Goal: Task Accomplishment & Management: Manage account settings

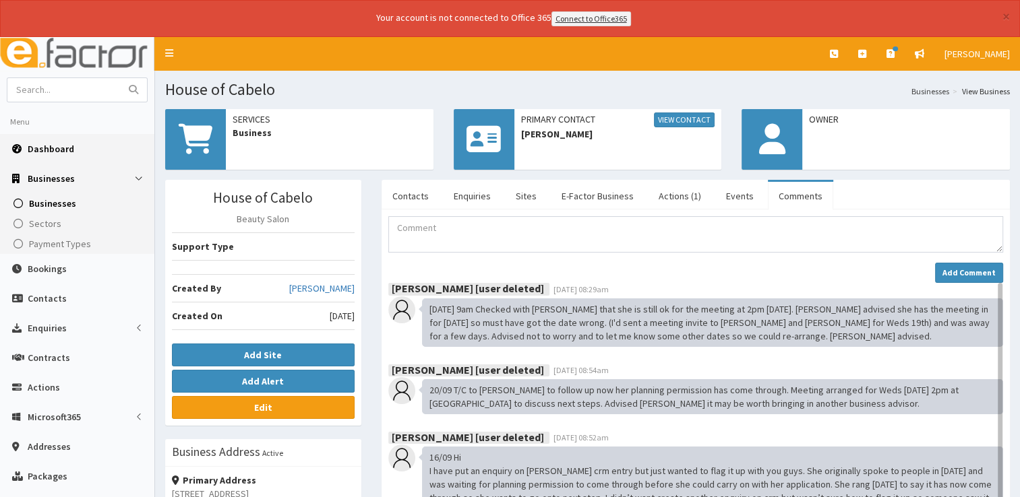
click at [50, 150] on span "Dashboard" at bounding box center [51, 149] width 47 height 12
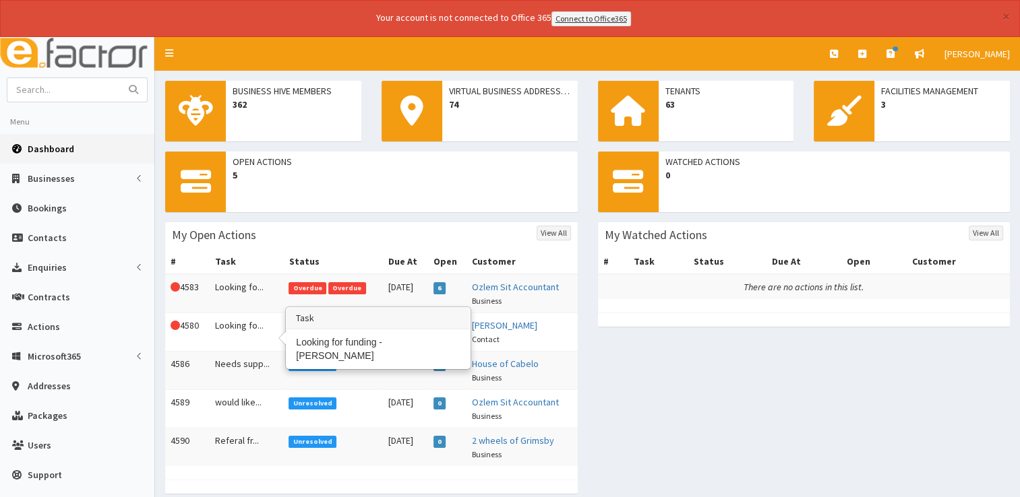
click at [242, 318] on td "Looking fo..." at bounding box center [247, 332] width 74 height 38
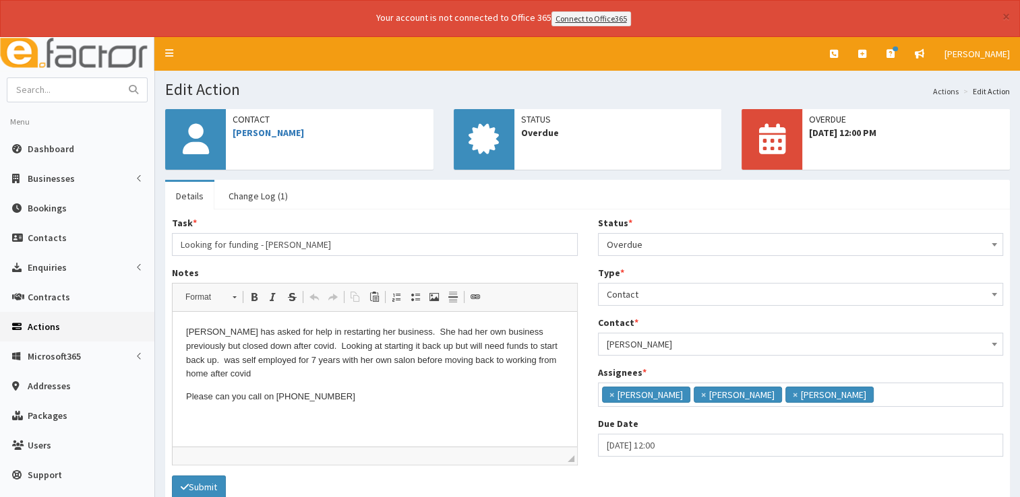
scroll to position [8, 0]
click at [660, 243] on span "Overdue" at bounding box center [801, 244] width 388 height 19
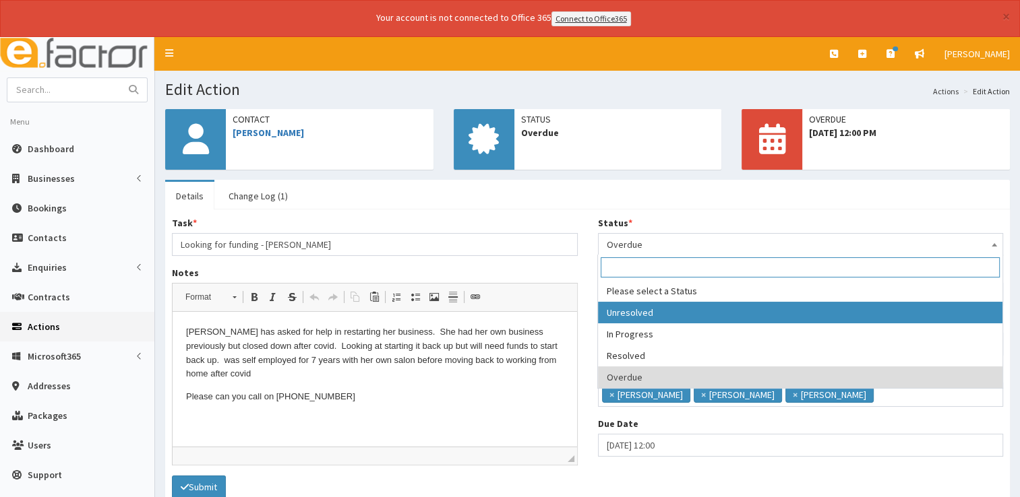
select select "1"
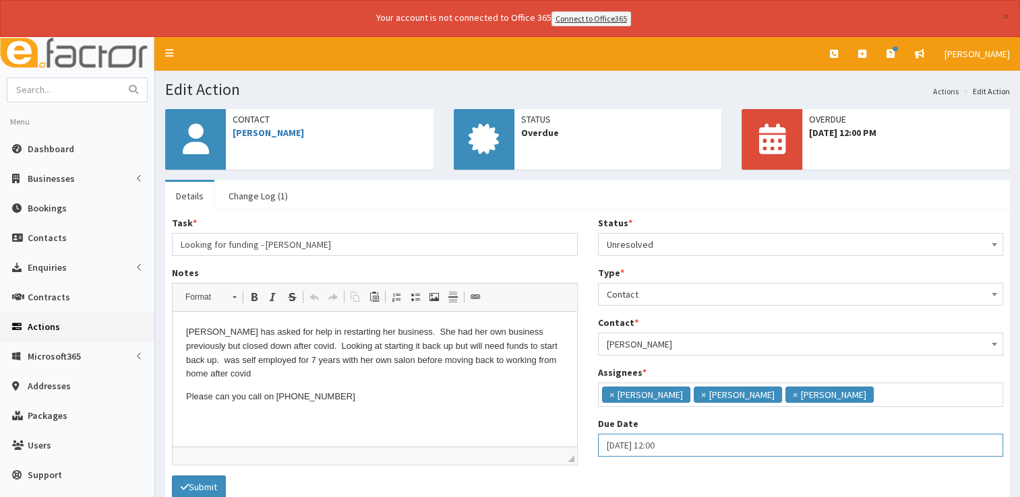
click at [685, 443] on input "07-10-2025 12:00" at bounding box center [801, 445] width 406 height 23
select select "12"
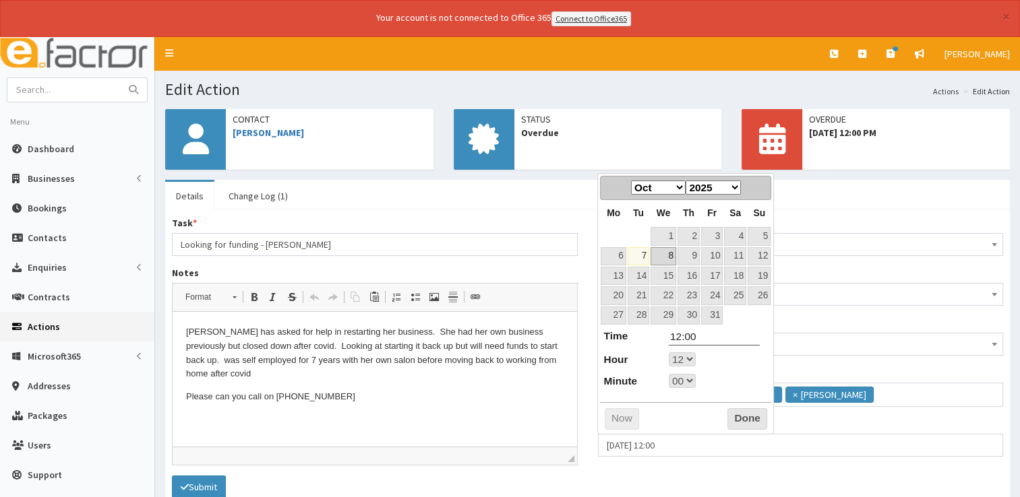
click at [673, 254] on link "8" at bounding box center [663, 256] width 26 height 18
type input "08-10-2025 12:00"
select select "12"
click at [736, 414] on button "Done" at bounding box center [747, 419] width 40 height 22
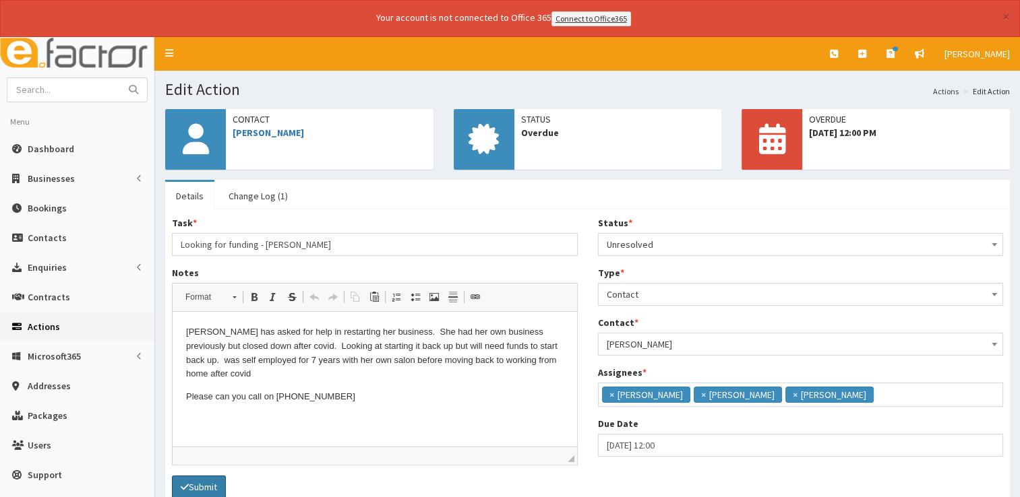
click at [203, 481] on button "Submit" at bounding box center [199, 487] width 54 height 23
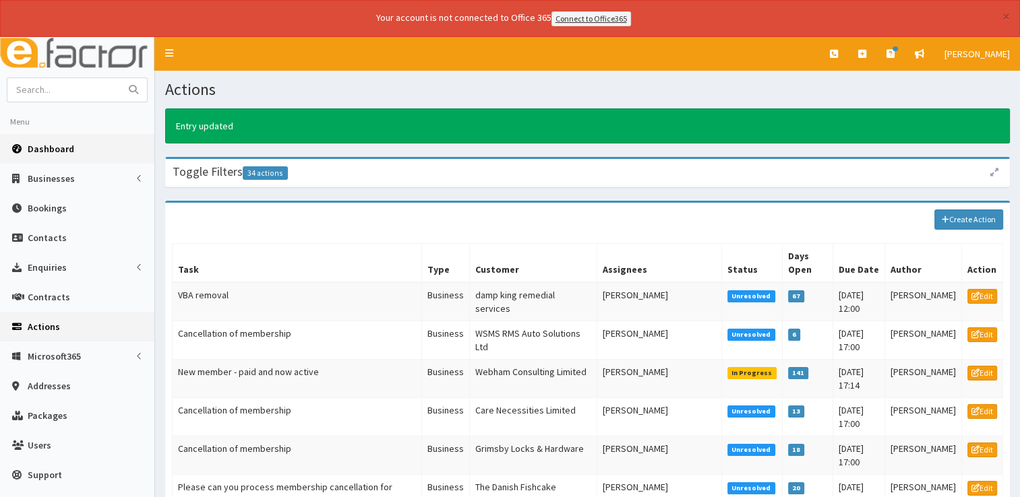
click at [55, 134] on link "Dashboard" at bounding box center [77, 149] width 154 height 30
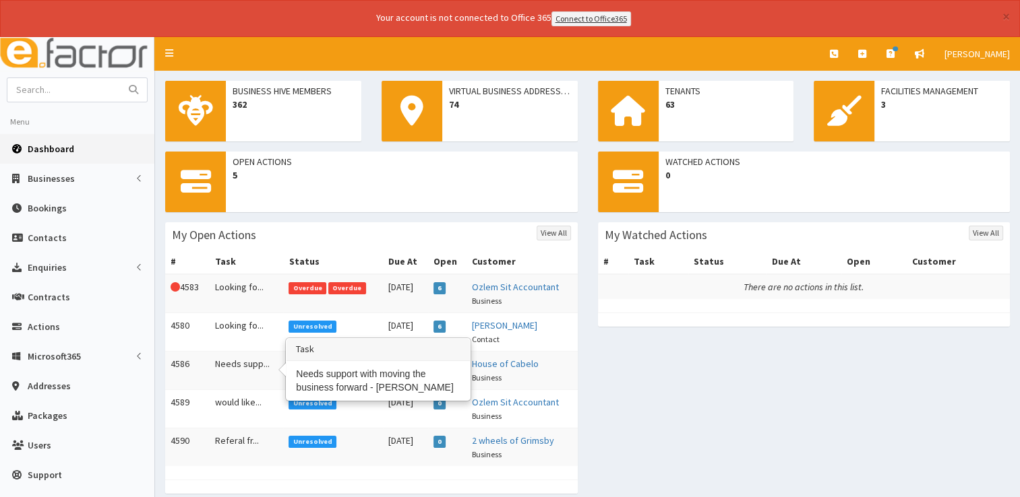
click at [239, 359] on td "Needs supp..." at bounding box center [247, 370] width 74 height 38
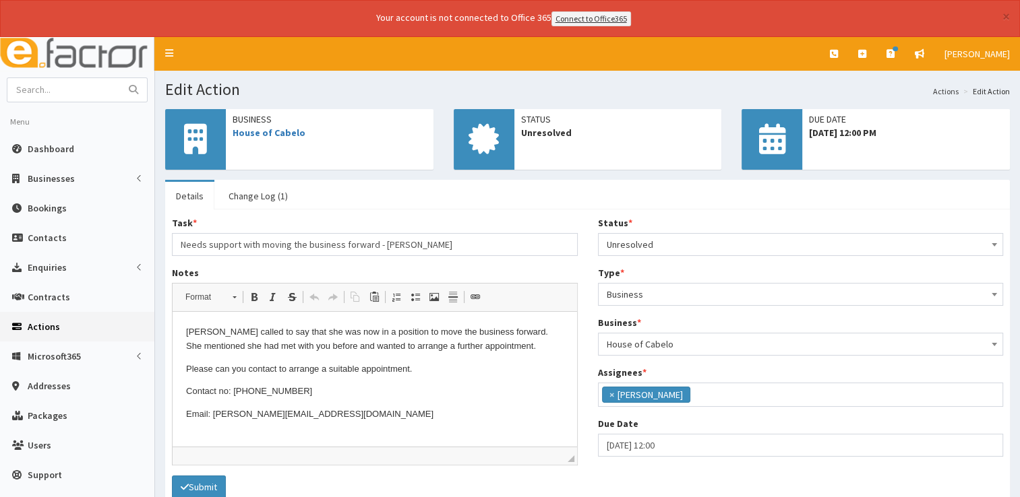
scroll to position [71, 0]
